Goal: Share content: Share content

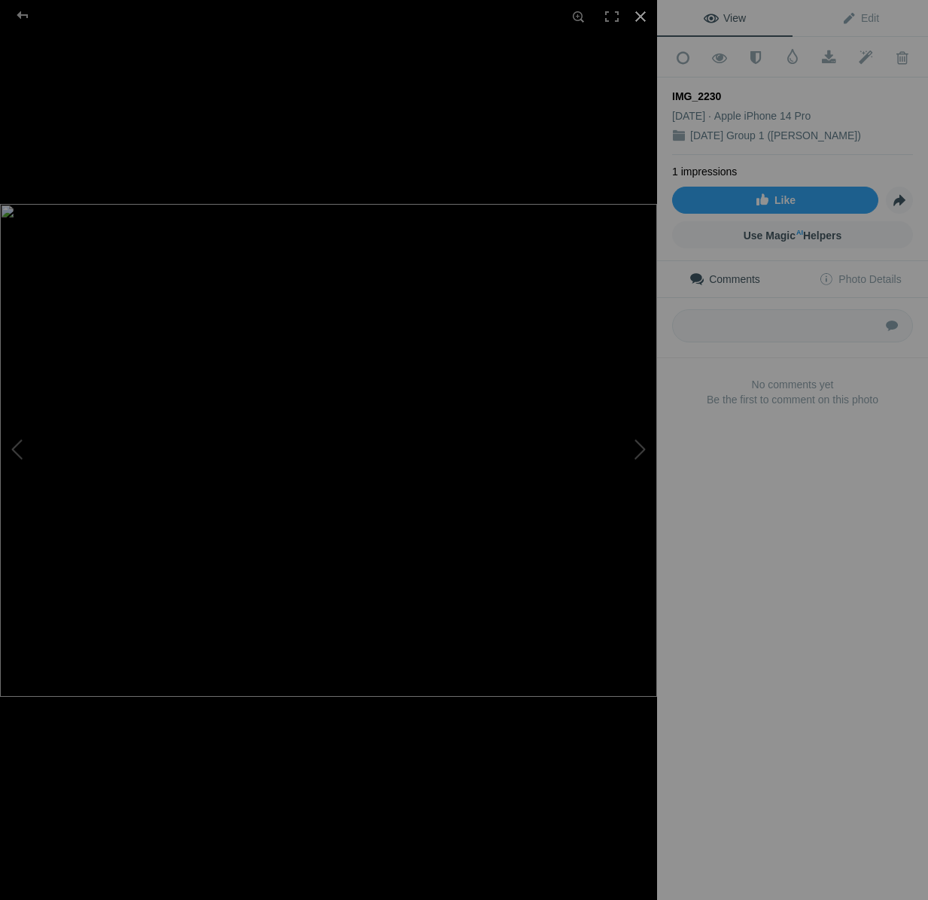
click at [640, 17] on div at bounding box center [640, 16] width 33 height 33
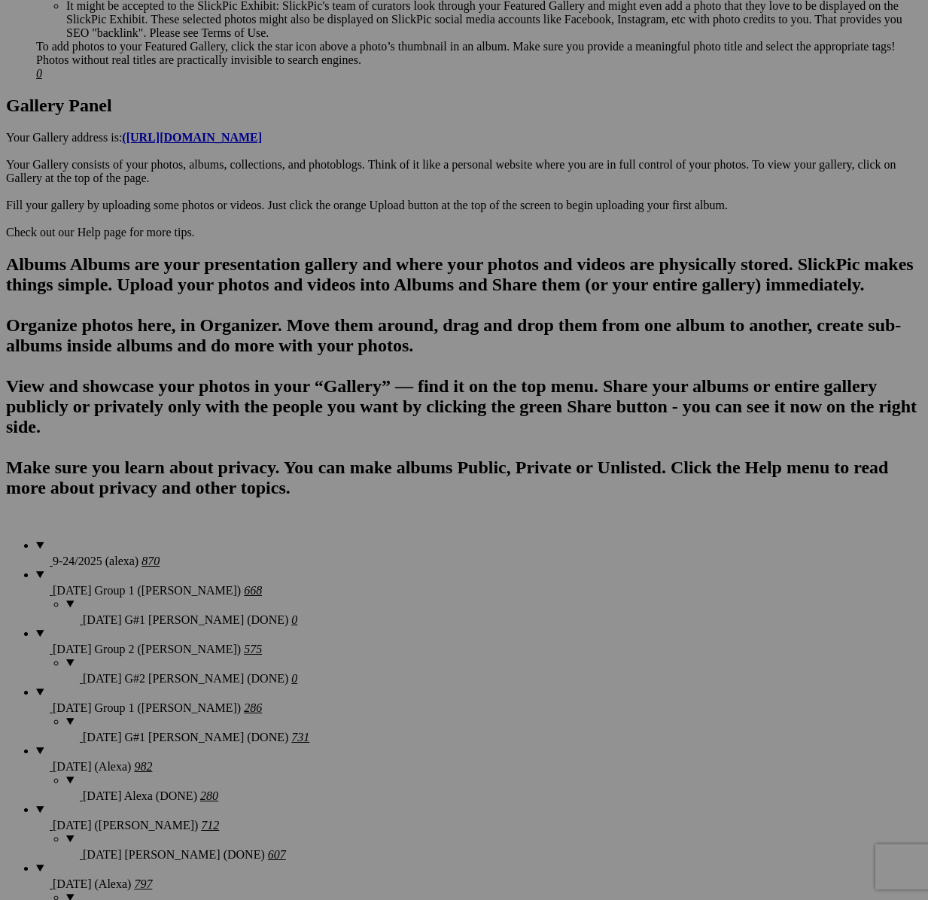
scroll to position [608, 0]
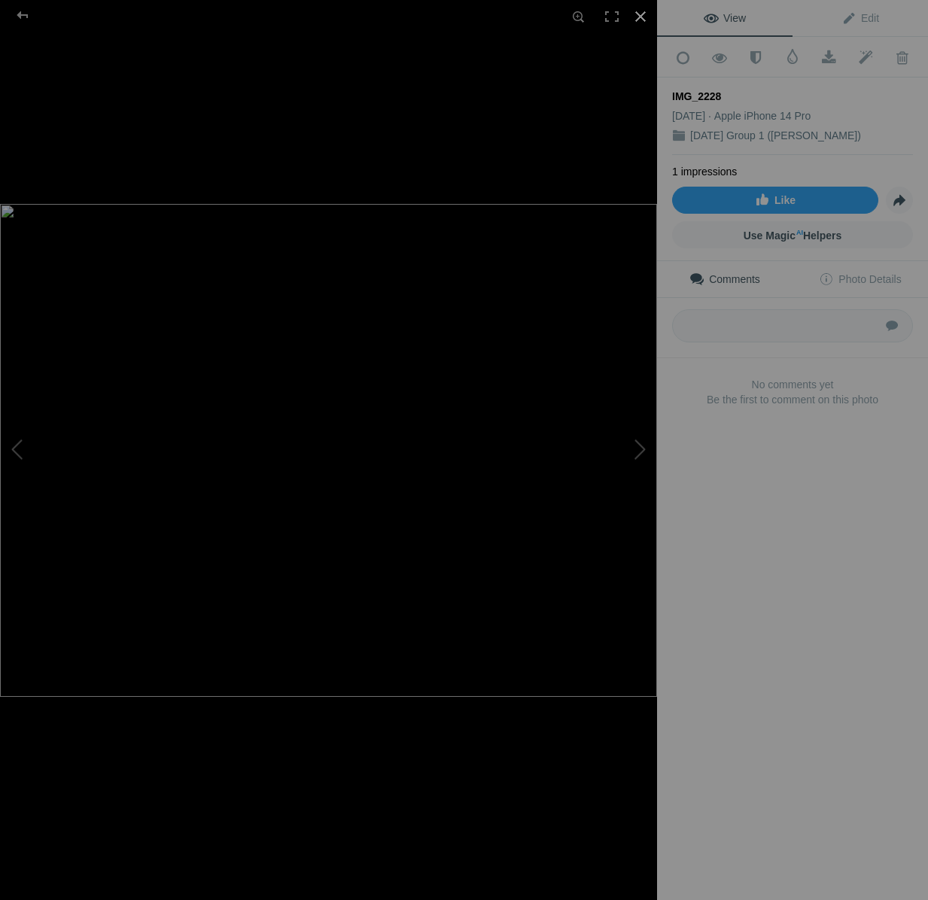
click at [643, 25] on div at bounding box center [640, 16] width 33 height 33
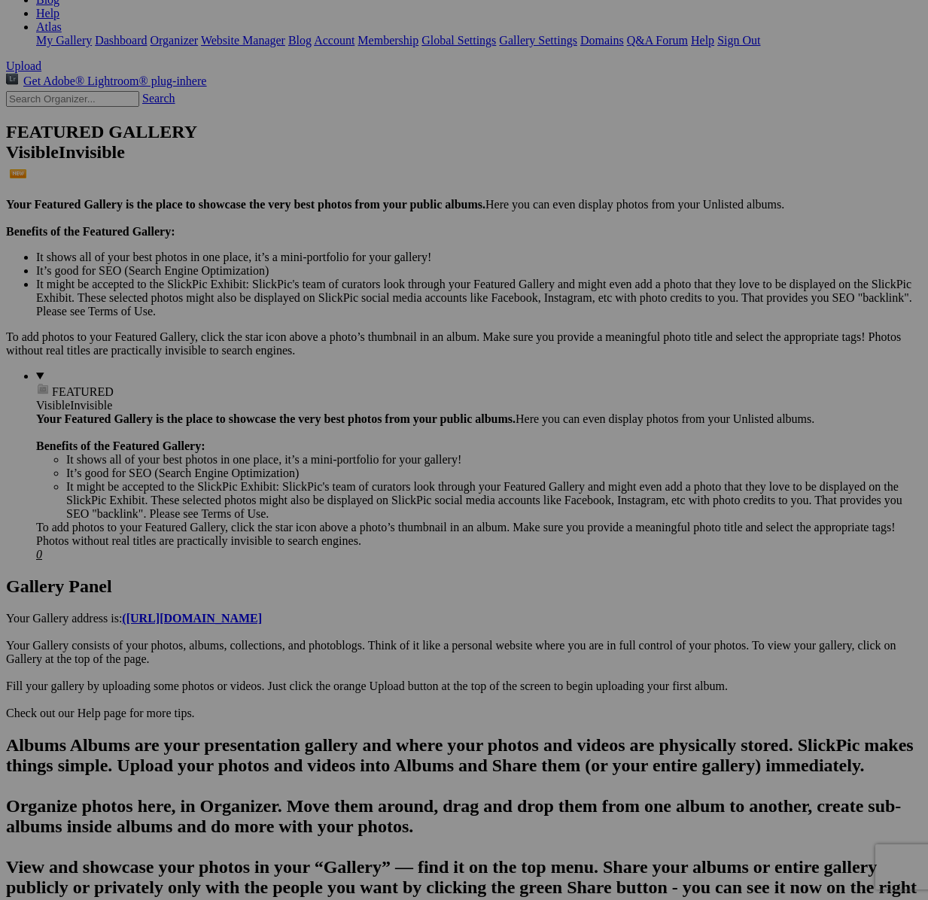
scroll to position [237, 0]
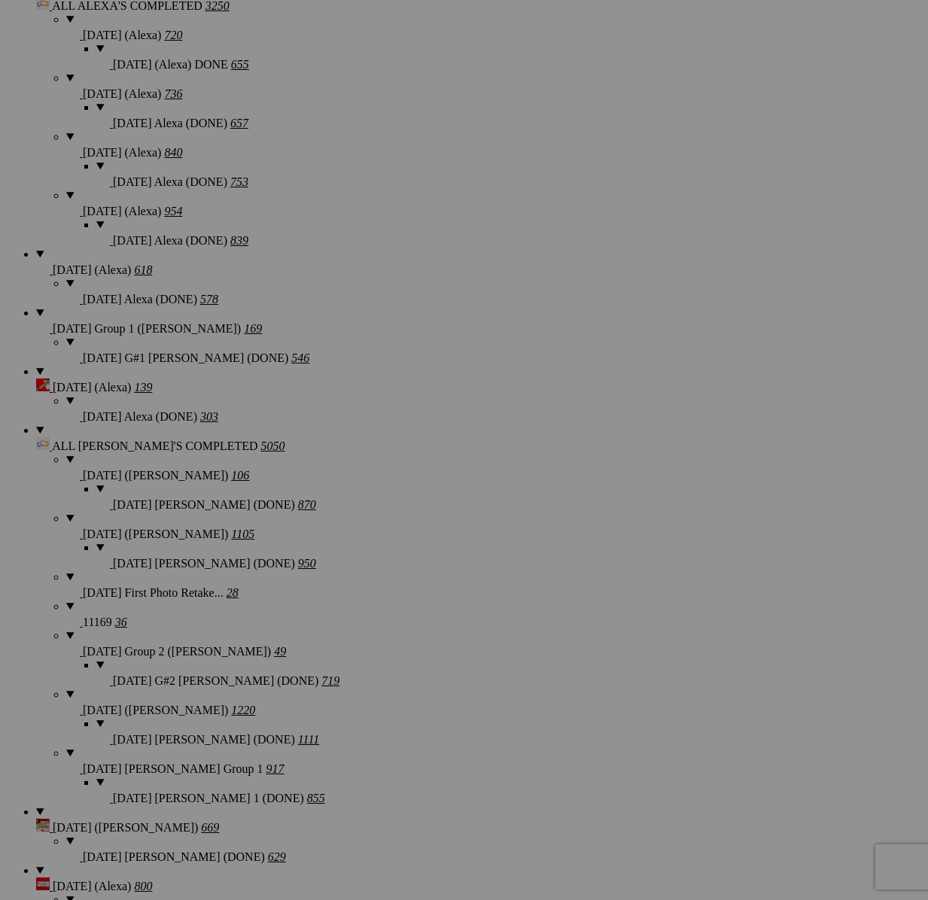
scroll to position [1882, 0]
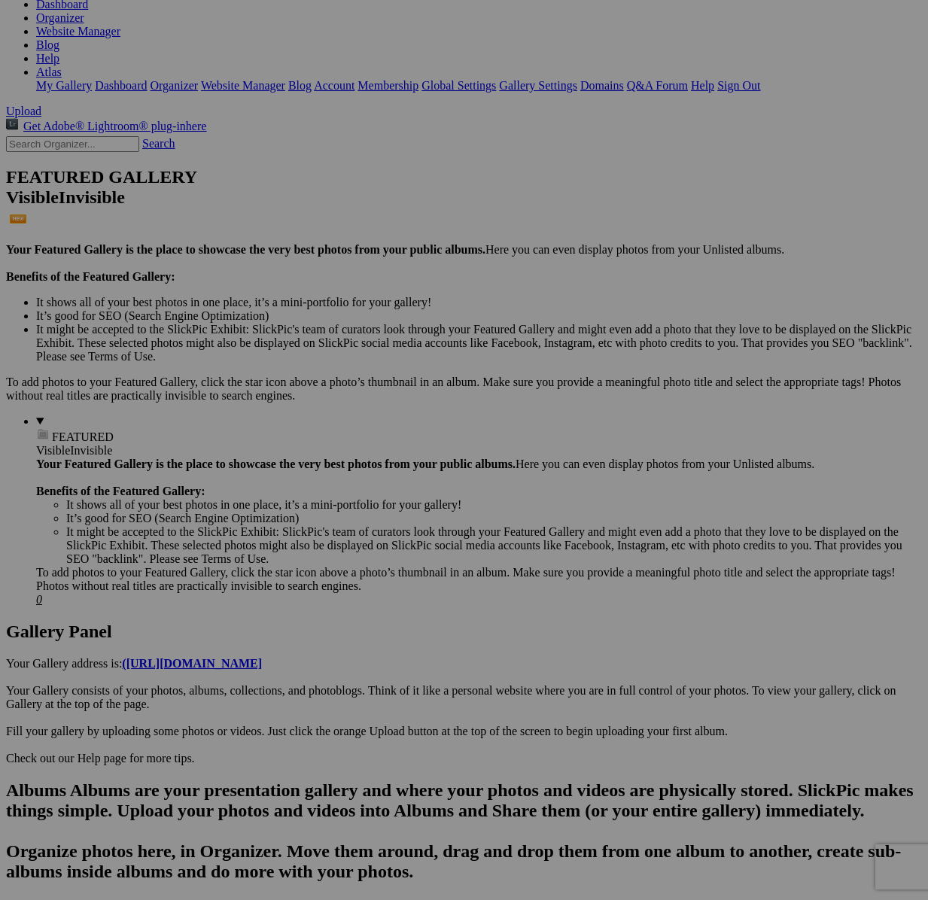
scroll to position [189, 0]
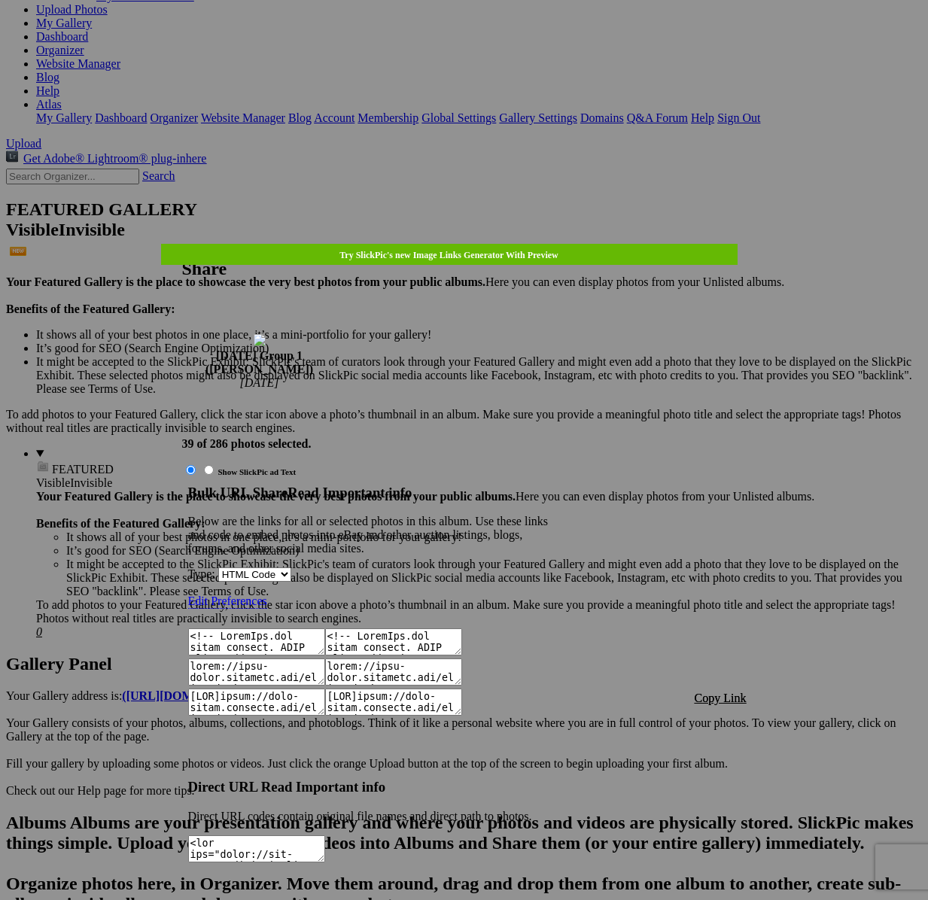
click at [549, 485] on div "Bulk URL Share Read Important info Below are the links for all or selected phot…" at bounding box center [368, 625] width 361 height 281
click at [718, 691] on span "Copy Link" at bounding box center [720, 697] width 52 height 13
click at [182, 244] on link at bounding box center [182, 244] width 0 height 0
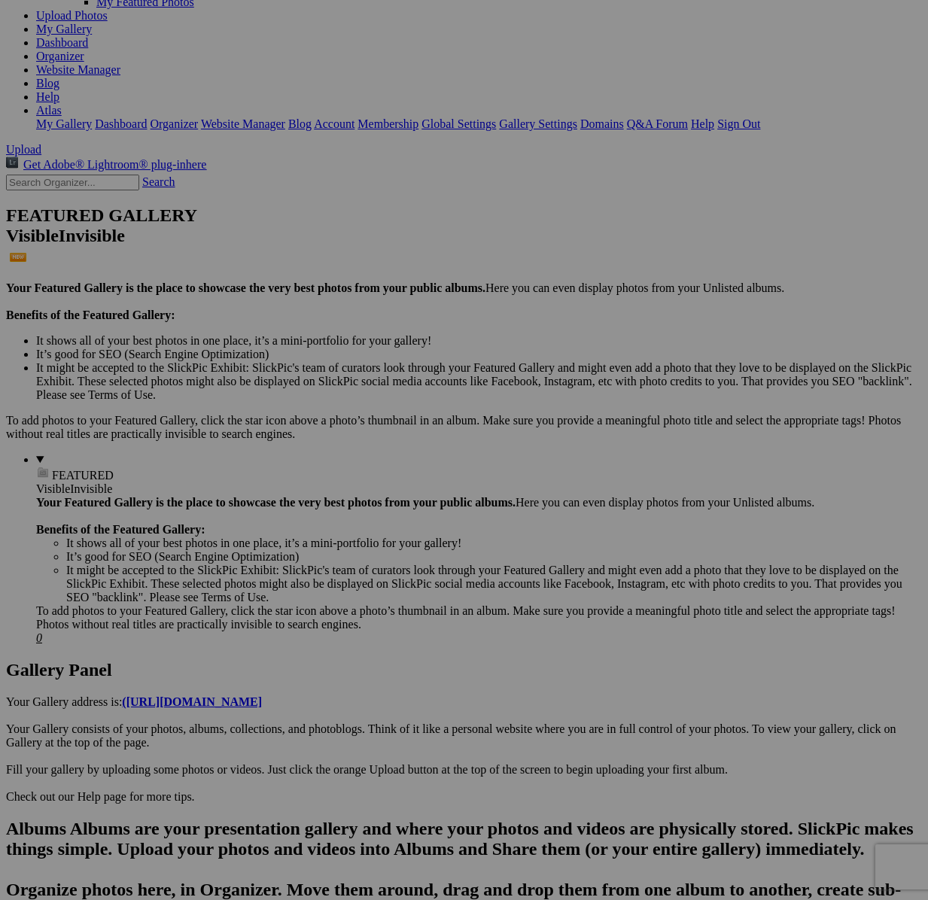
drag, startPoint x: 492, startPoint y: 44, endPoint x: 508, endPoint y: 56, distance: 20.3
type textarea "<!-- SlickPic.com image hosting. HTML Bulk Share code Starts Here --> <div styl…"
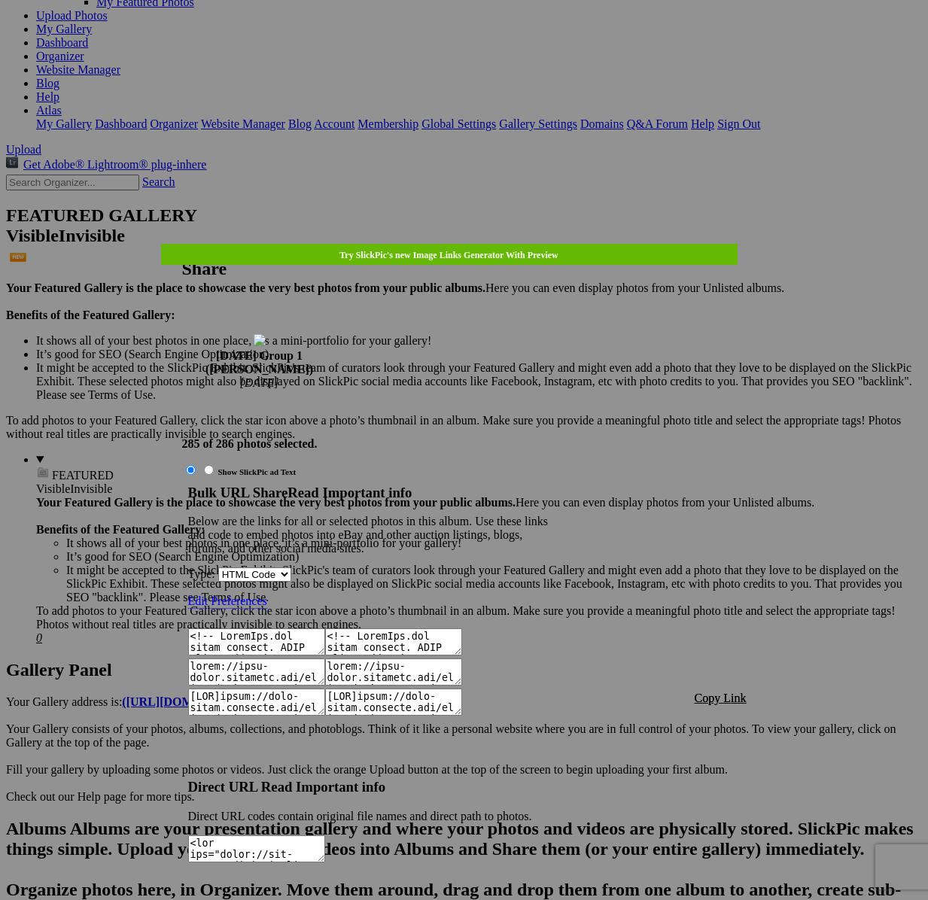
click at [722, 691] on span "Copy Link" at bounding box center [720, 697] width 52 height 13
click at [182, 244] on link at bounding box center [182, 244] width 0 height 0
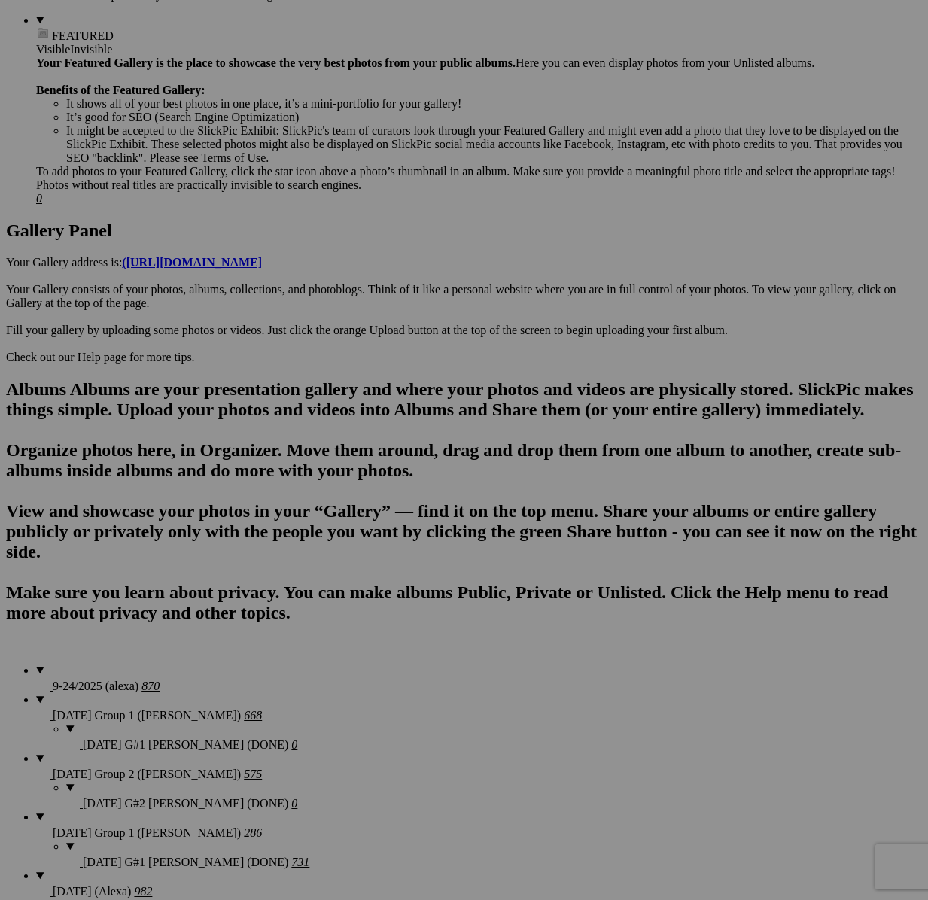
scroll to position [0, 0]
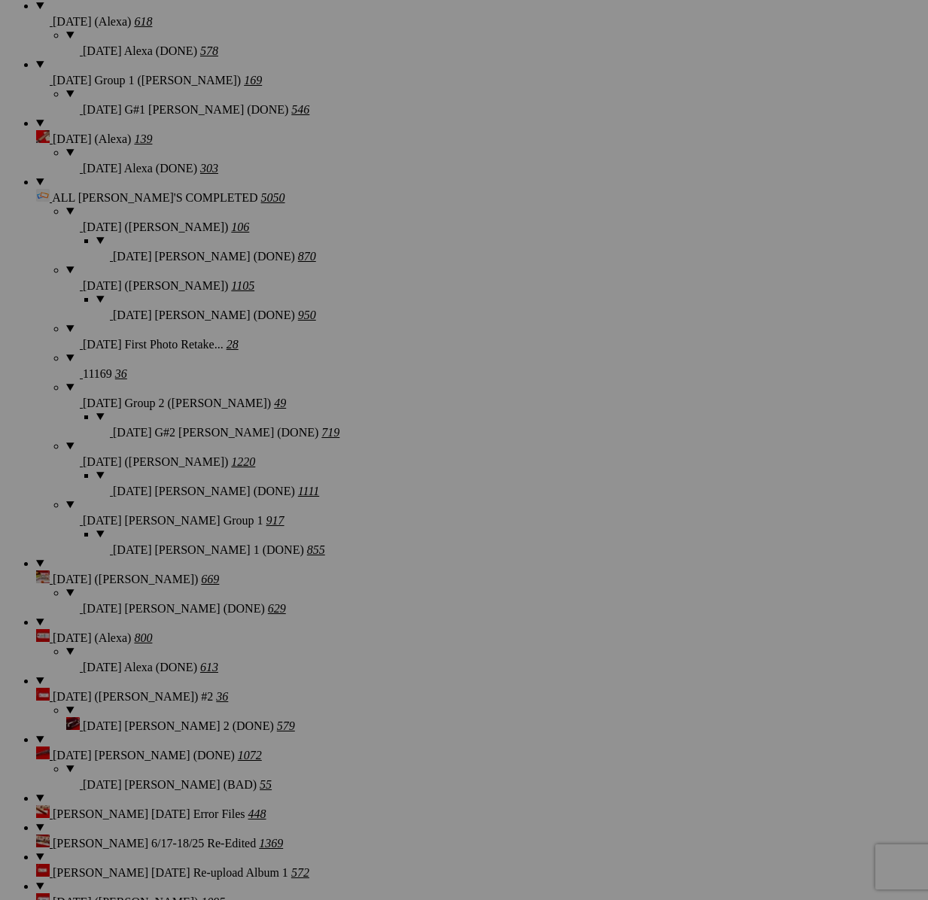
scroll to position [1939, 0]
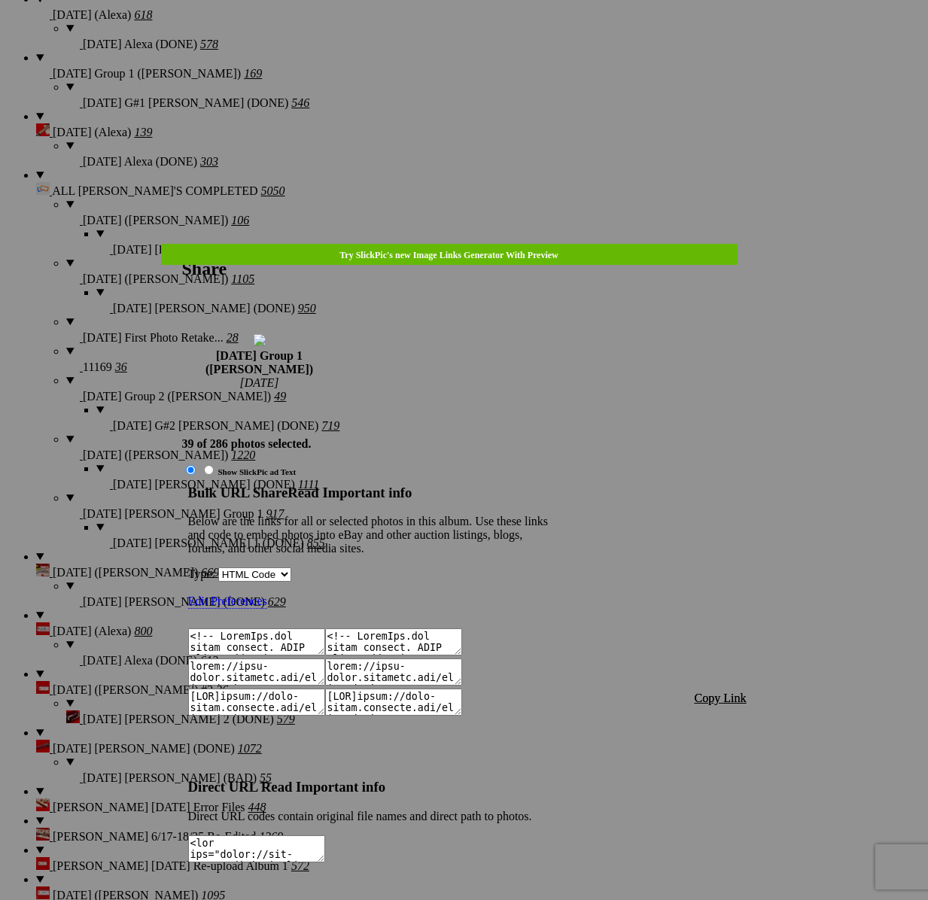
click at [737, 691] on span "Copy Link" at bounding box center [720, 697] width 52 height 13
click at [182, 244] on link at bounding box center [182, 244] width 0 height 0
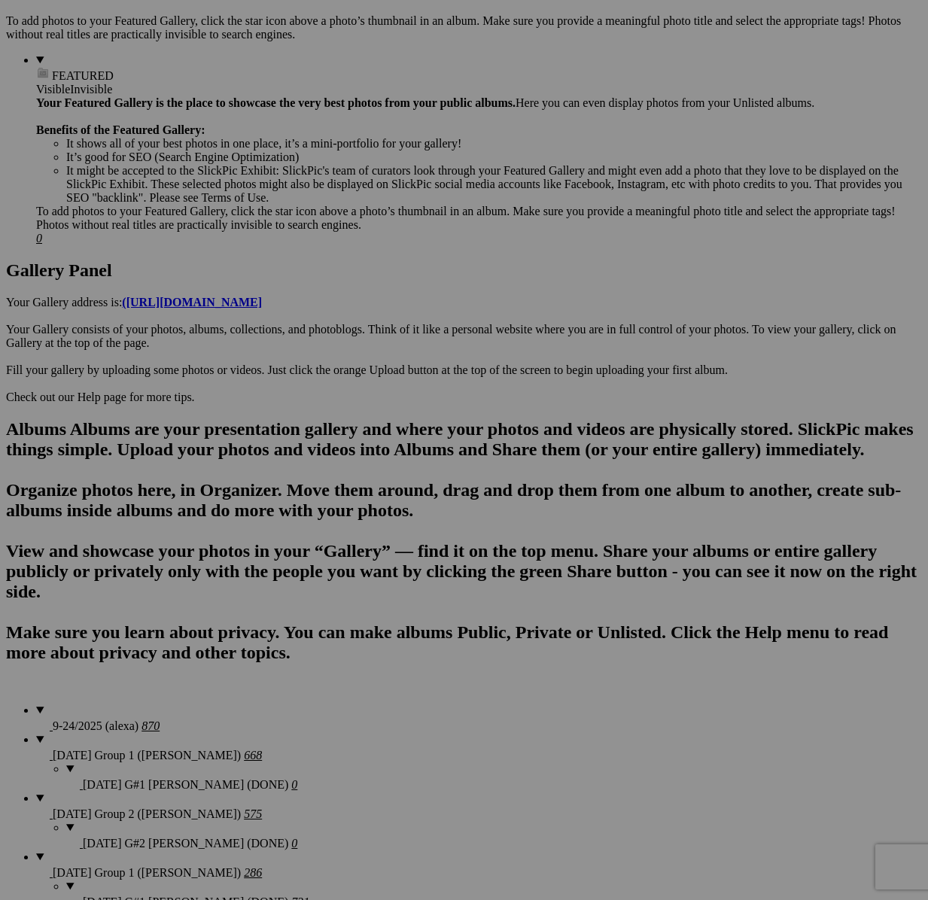
scroll to position [0, 0]
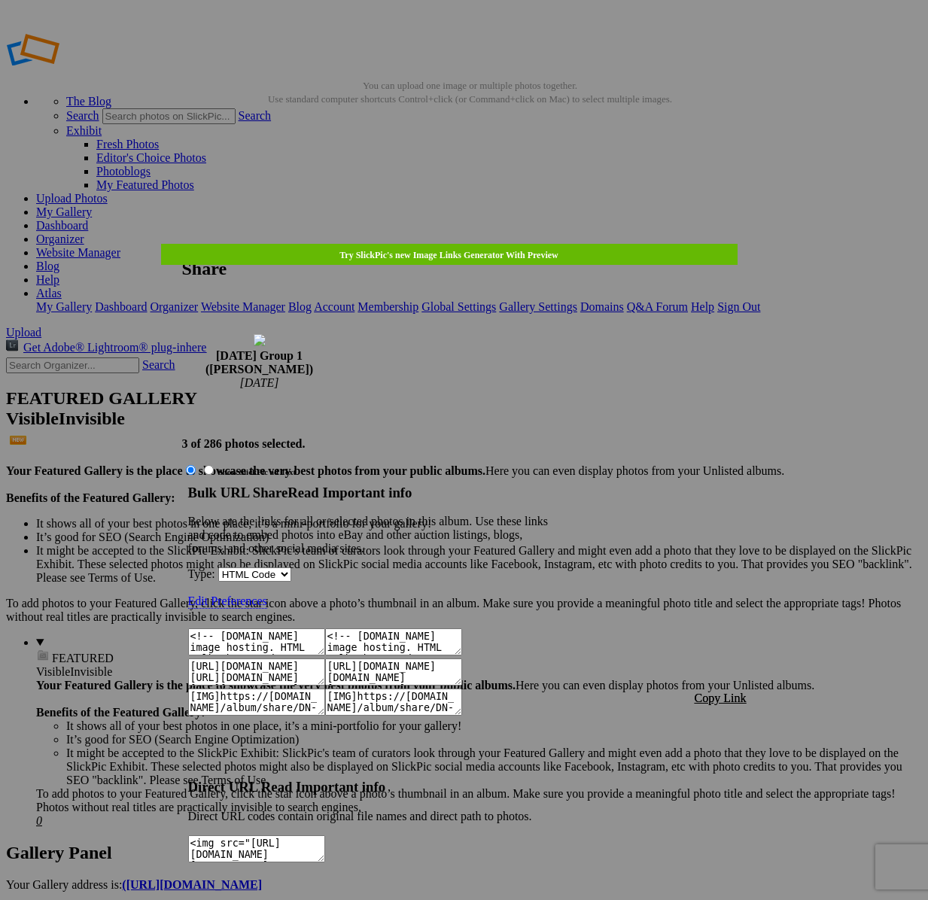
click at [732, 691] on span "Copy Link" at bounding box center [720, 697] width 52 height 13
